Goal: Find specific page/section: Find specific page/section

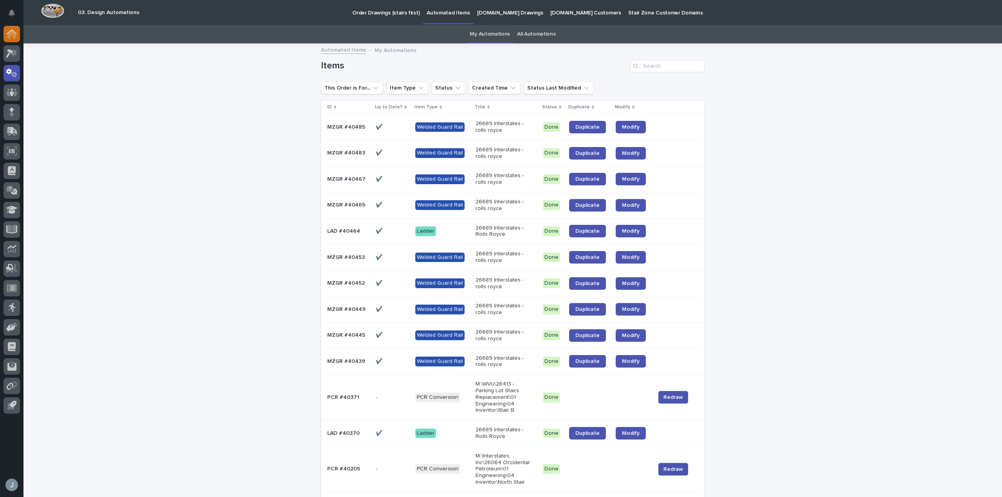
click at [13, 40] on div at bounding box center [12, 34] width 16 height 16
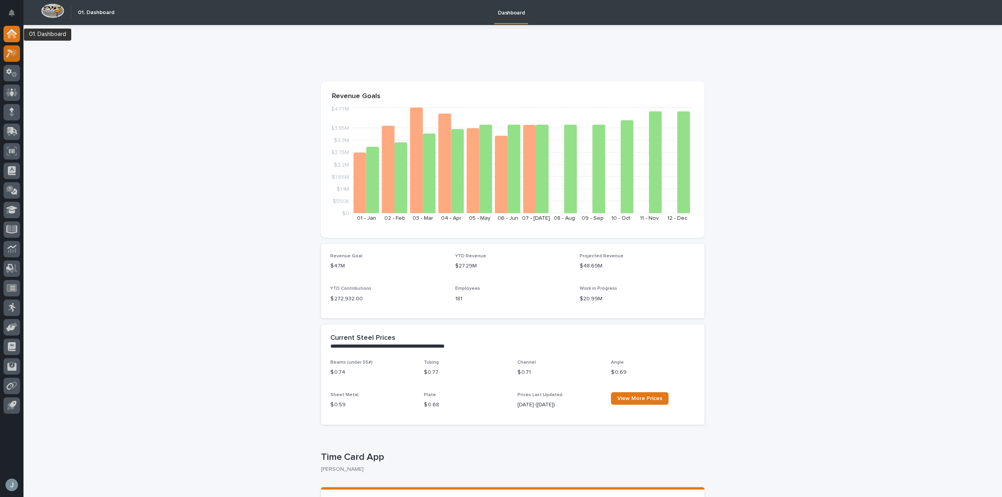
click at [10, 48] on div at bounding box center [12, 53] width 16 height 16
